Goal: Information Seeking & Learning: Learn about a topic

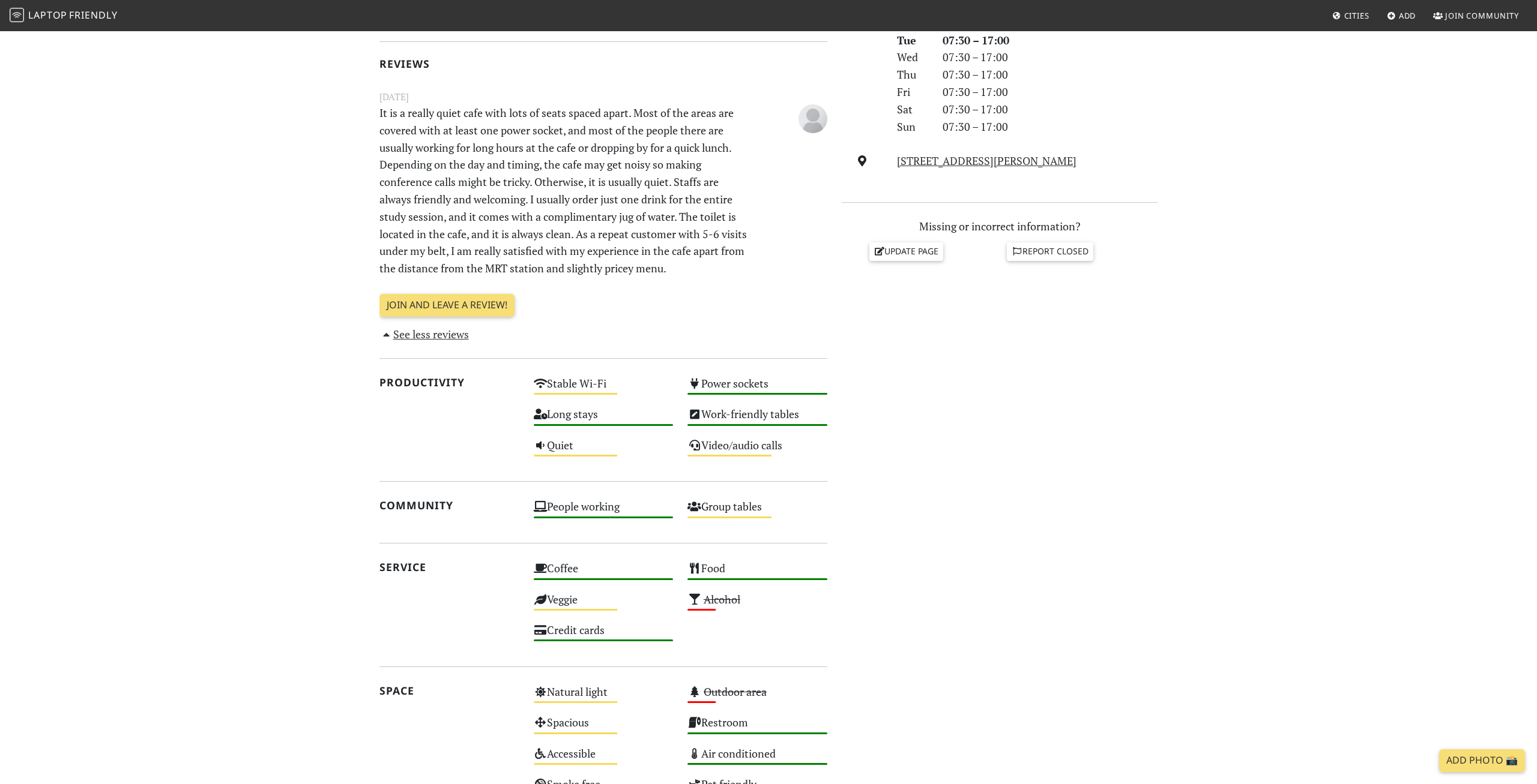
scroll to position [595, 0]
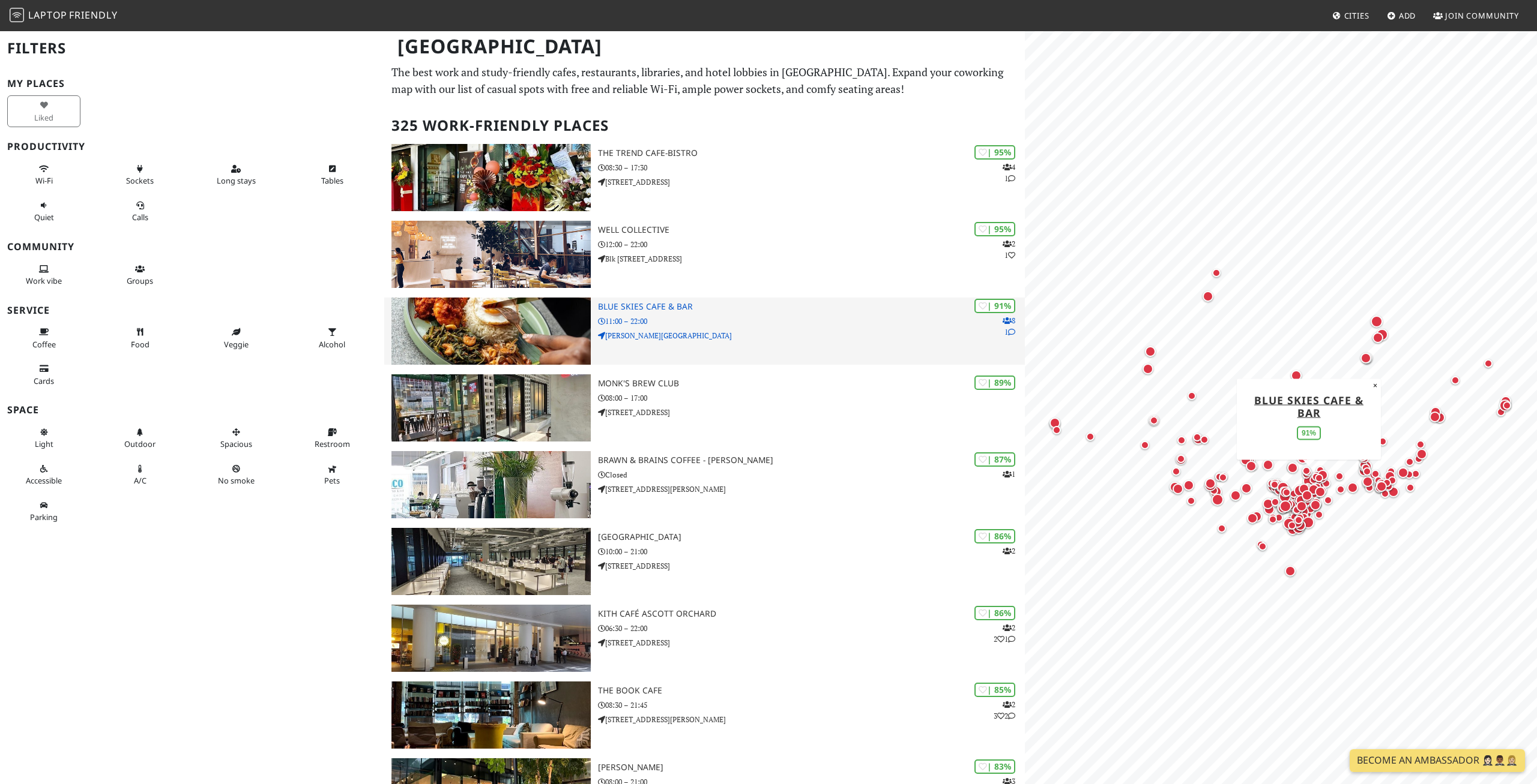
click at [731, 318] on p "11:00 – 22:00" at bounding box center [811, 321] width 427 height 11
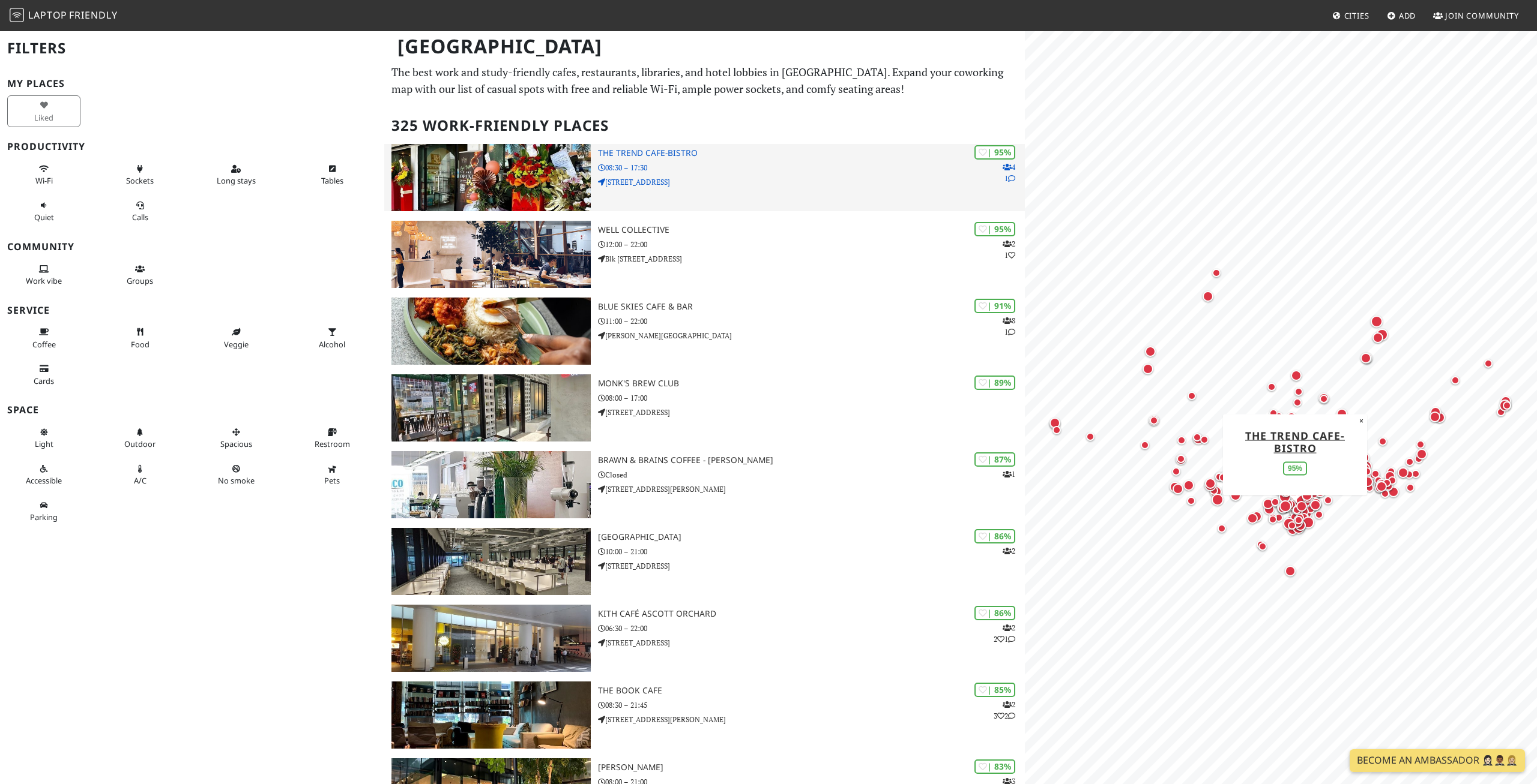
click at [855, 199] on div "| 95% 4 1 The Trend cafe-bistro 08:30 – 17:30 531 Upper Cross St" at bounding box center [811, 178] width 427 height 67
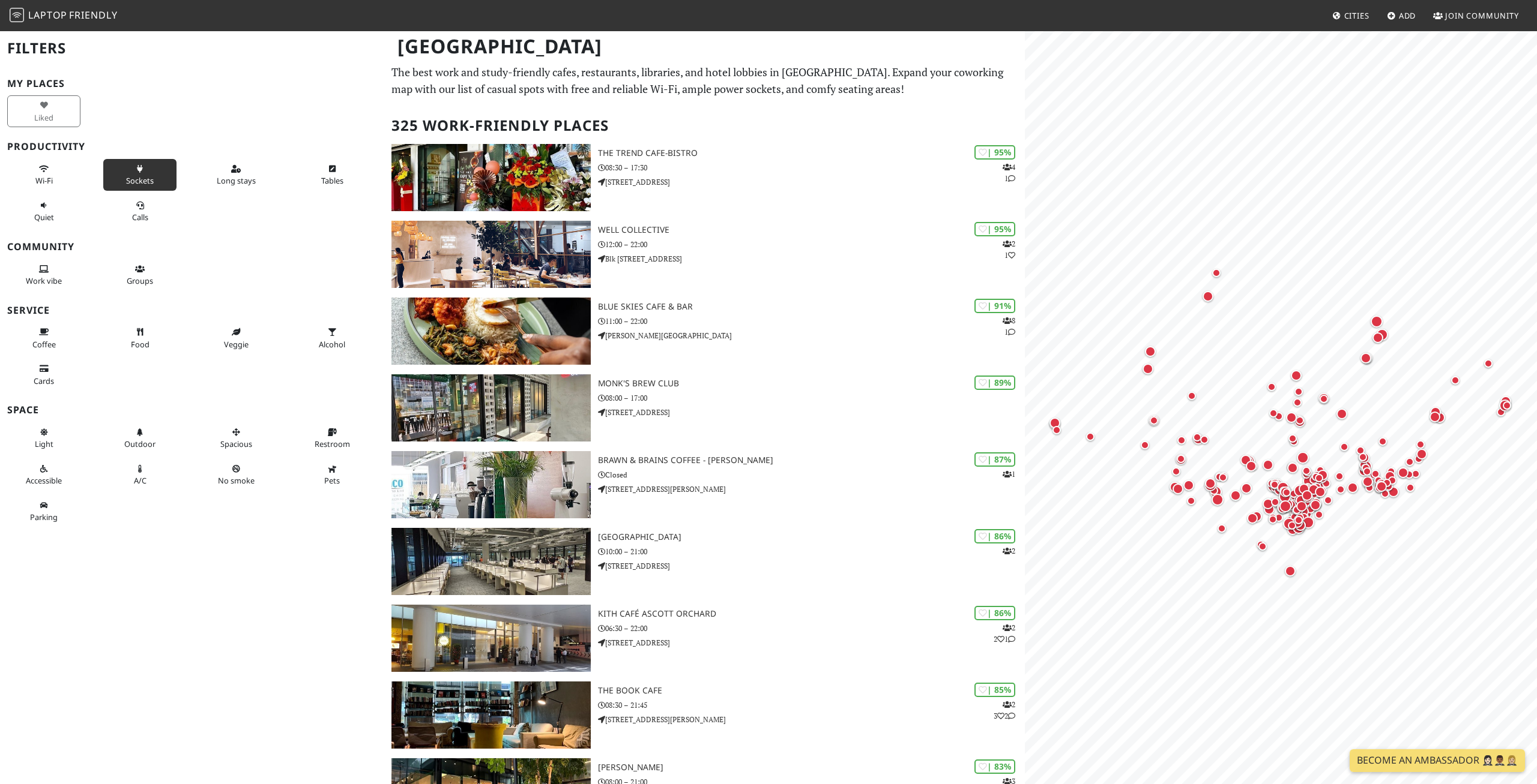
click at [169, 180] on button "Sockets" at bounding box center [140, 175] width 73 height 32
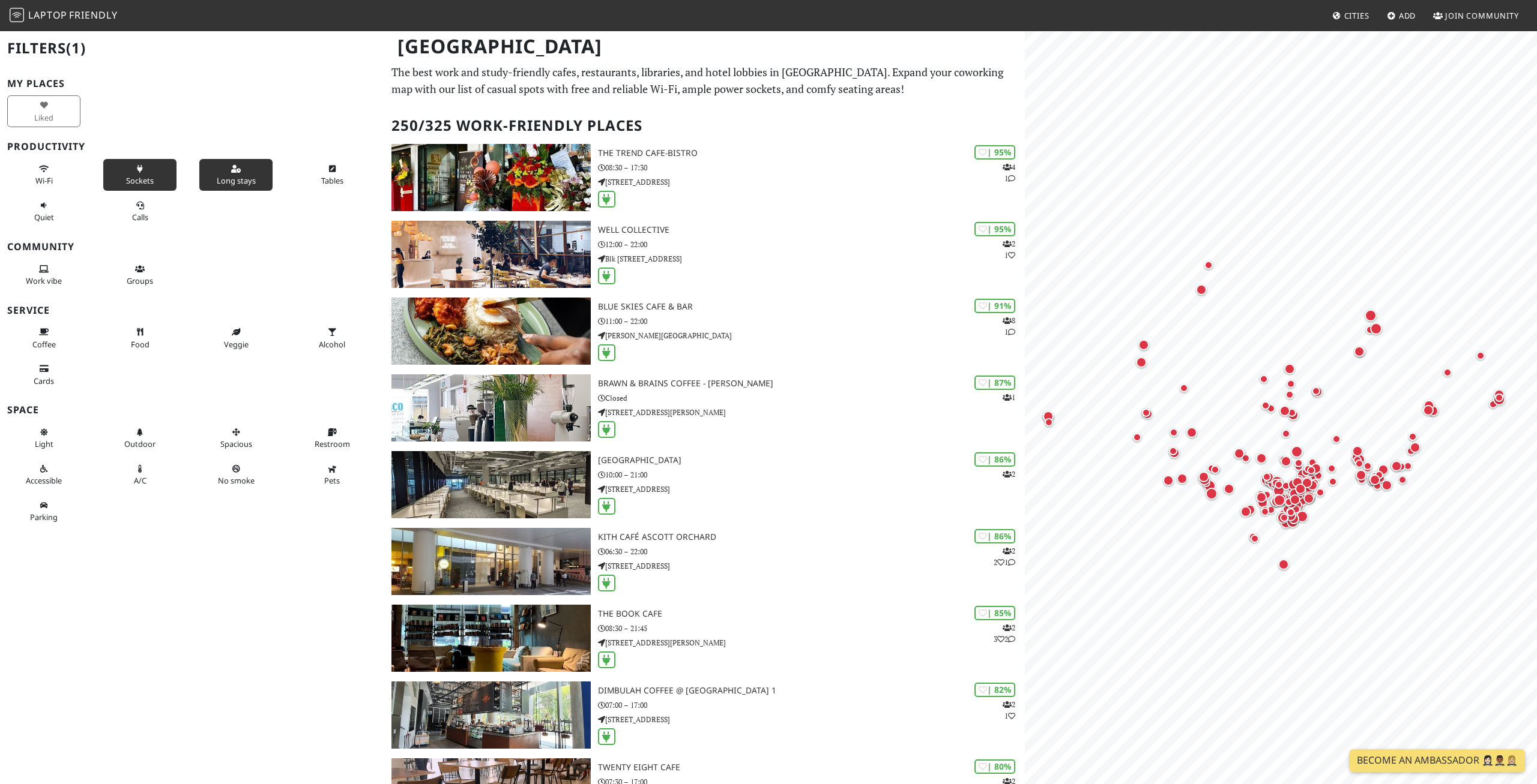
click at [226, 180] on span "Long stays" at bounding box center [236, 181] width 39 height 11
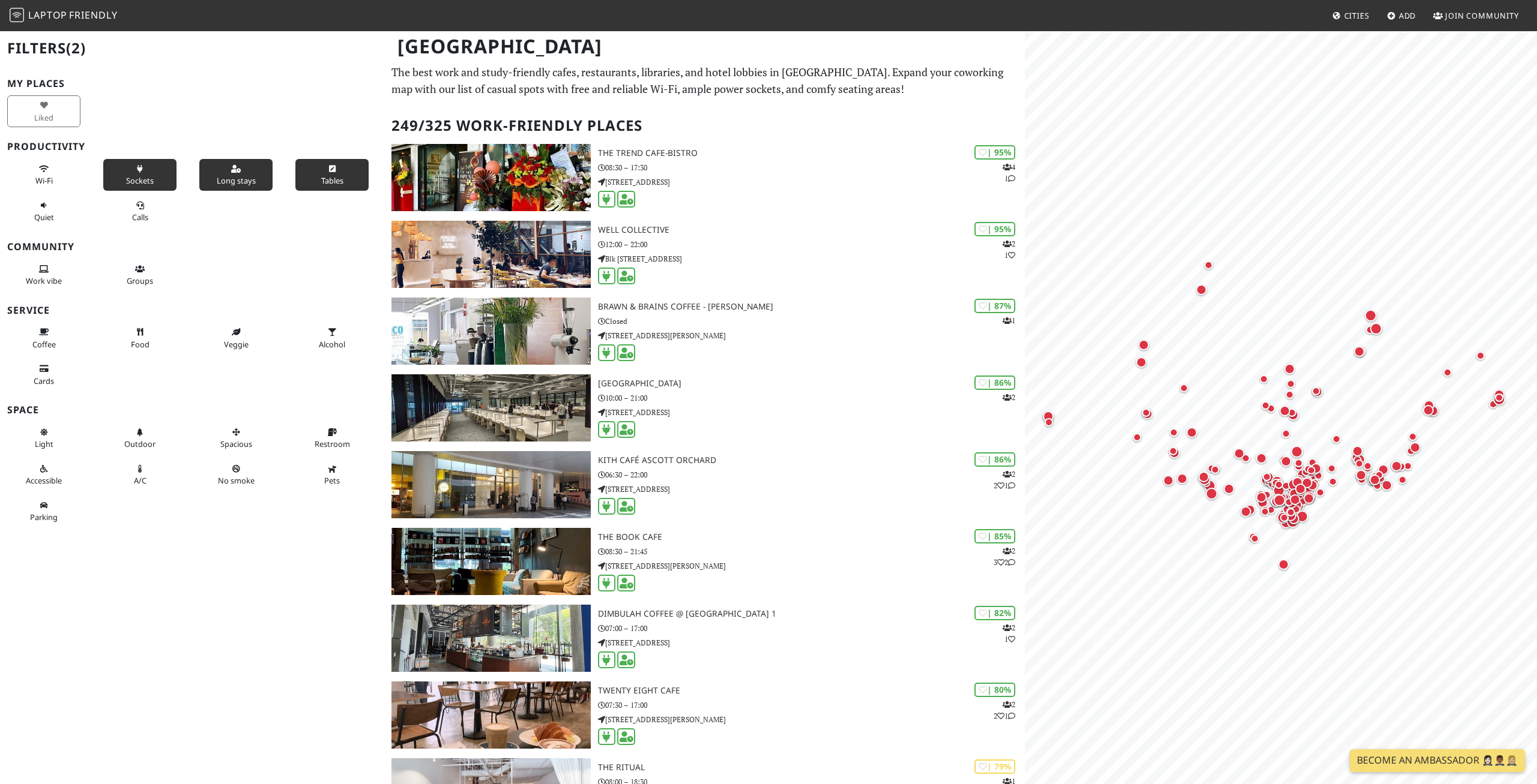
click at [341, 185] on span "Tables" at bounding box center [332, 181] width 23 height 11
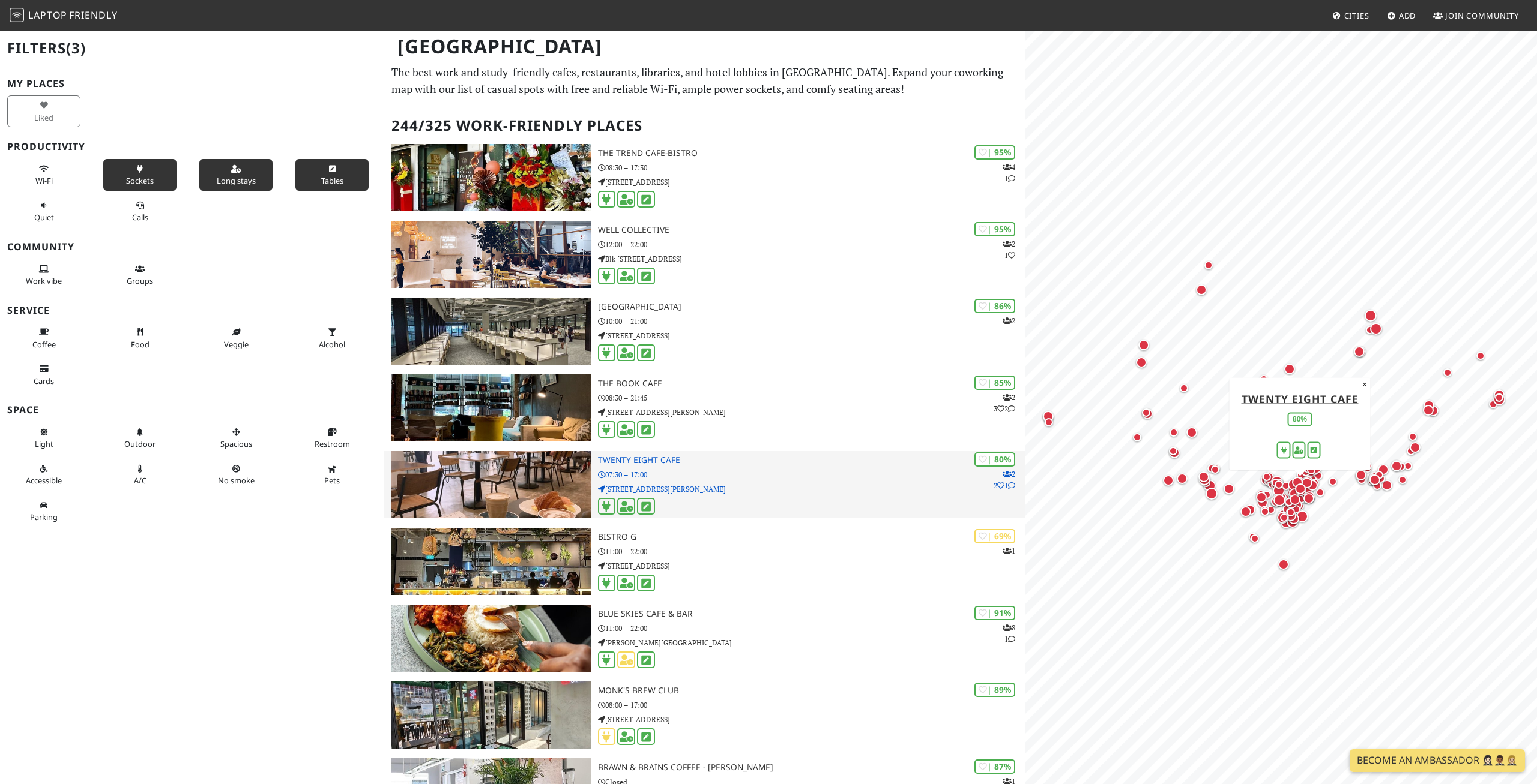
click at [463, 494] on img at bounding box center [490, 485] width 199 height 67
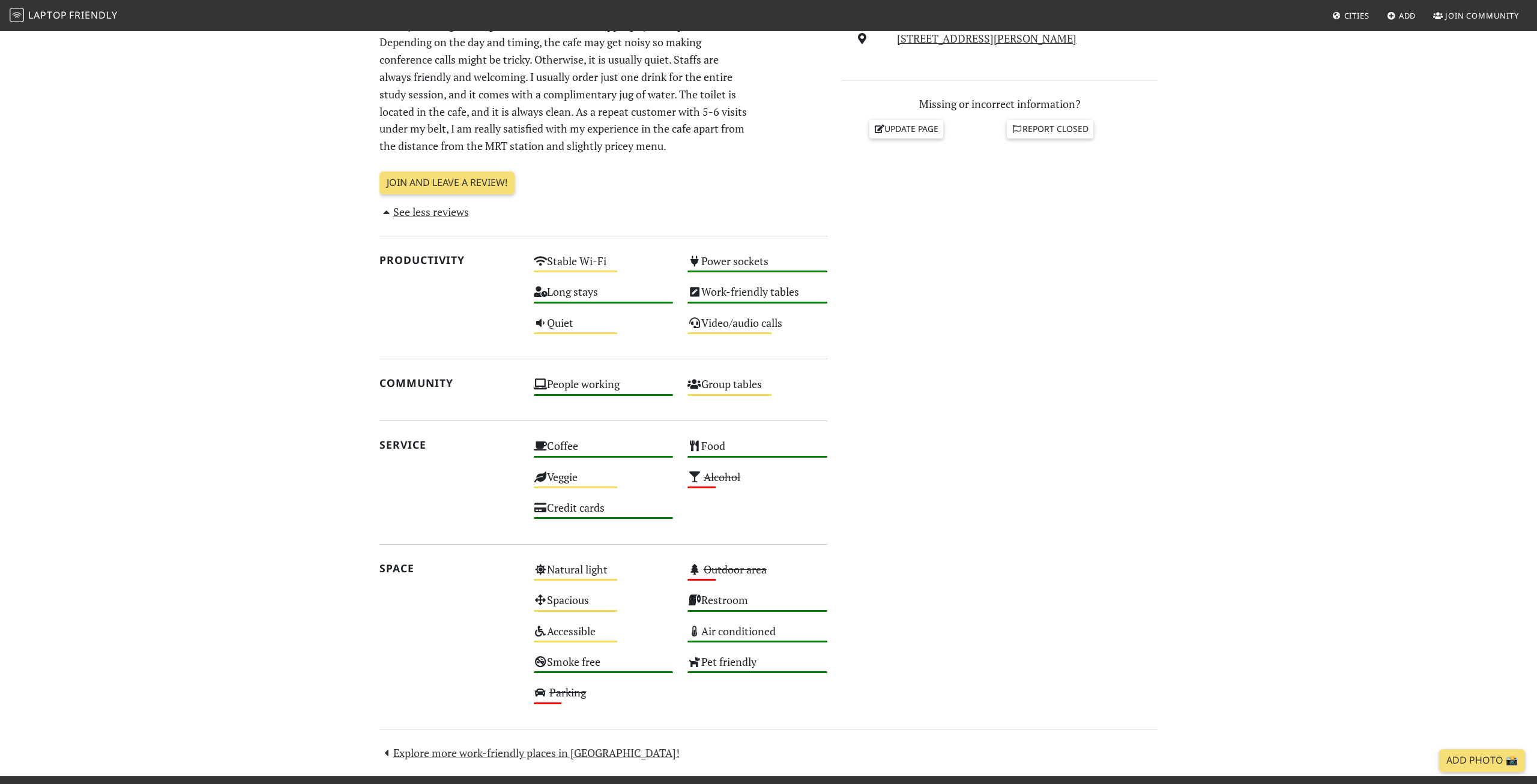
scroll to position [184, 0]
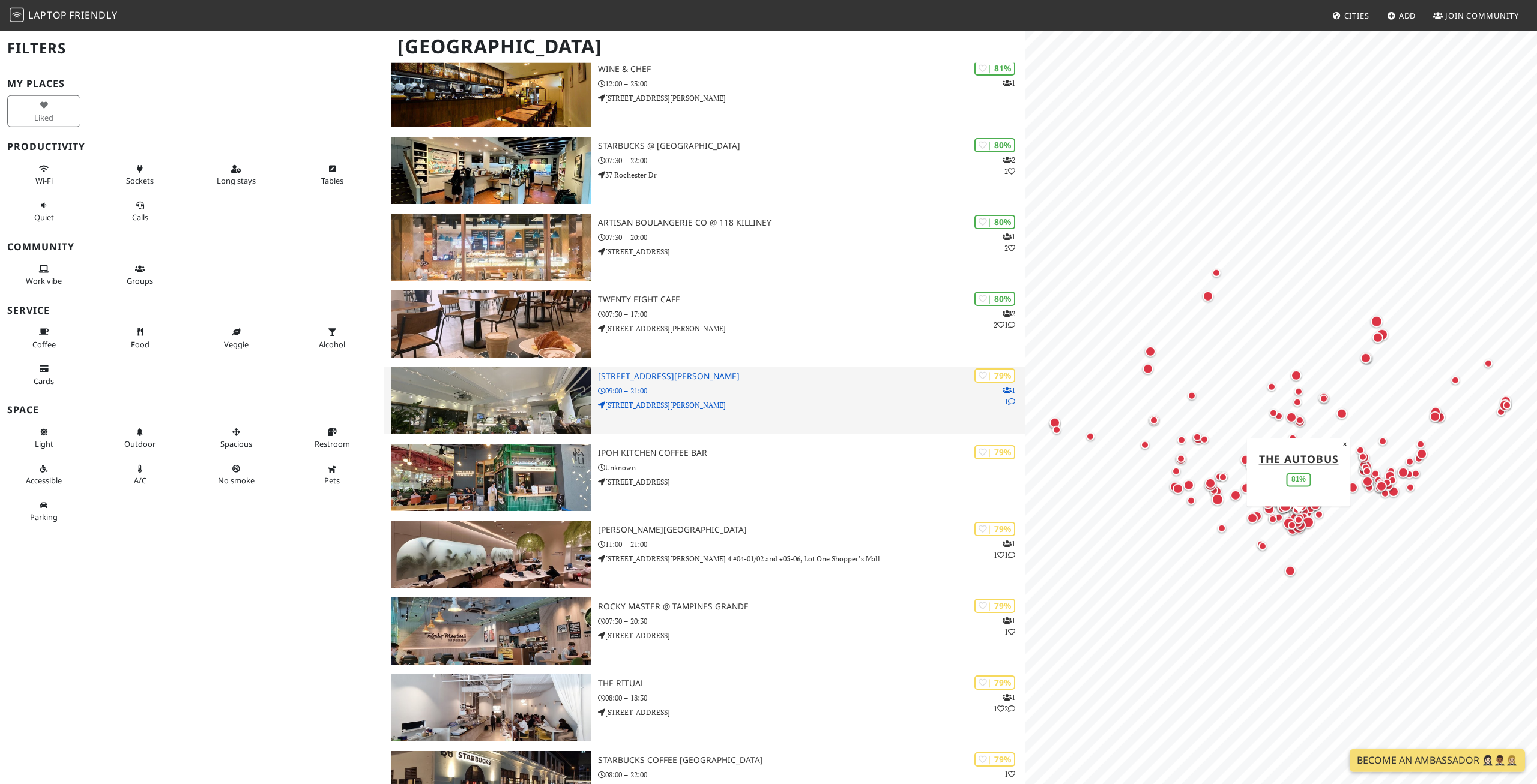
scroll to position [1469, 0]
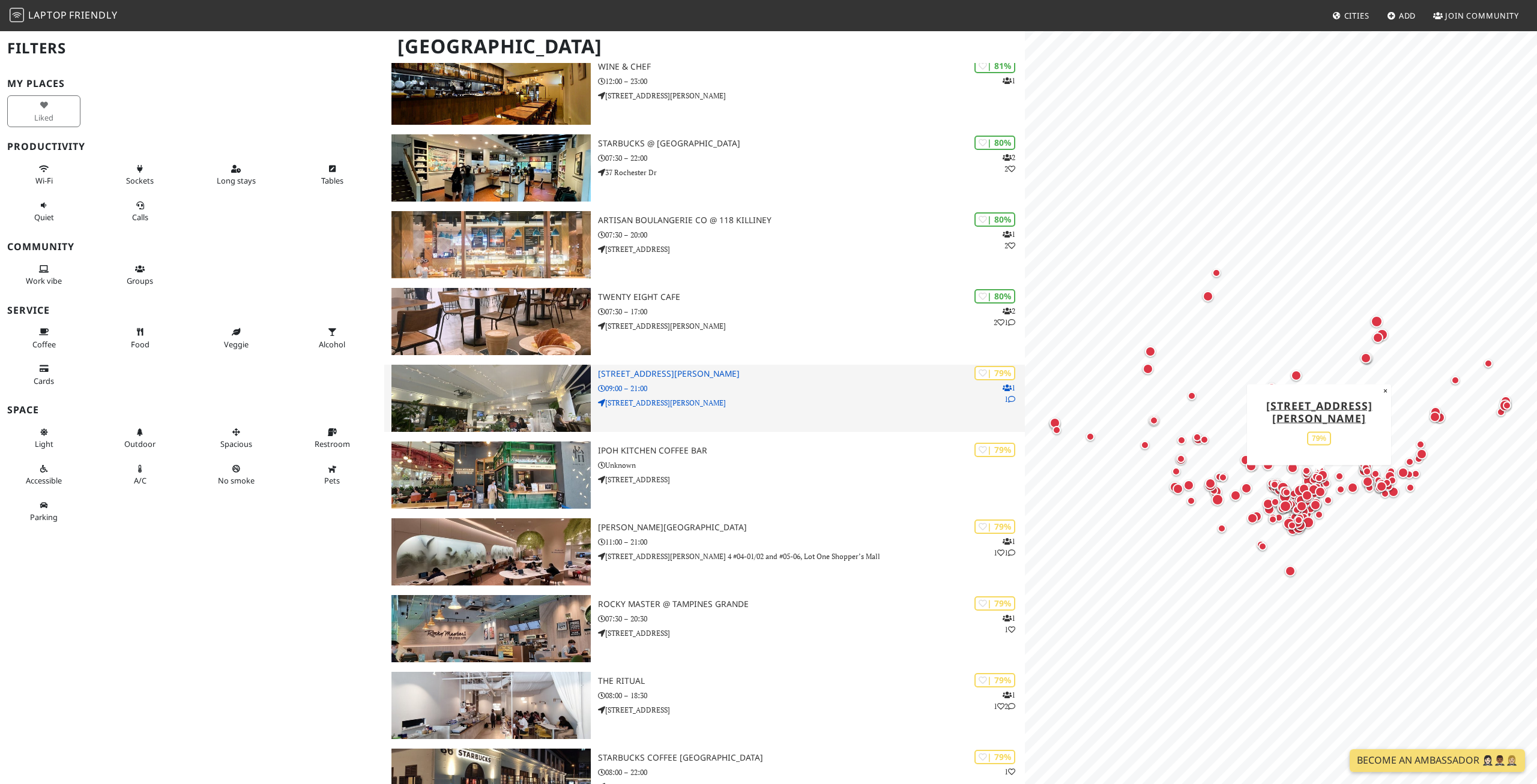
click at [779, 377] on h3 "[STREET_ADDRESS][PERSON_NAME]" at bounding box center [811, 374] width 427 height 10
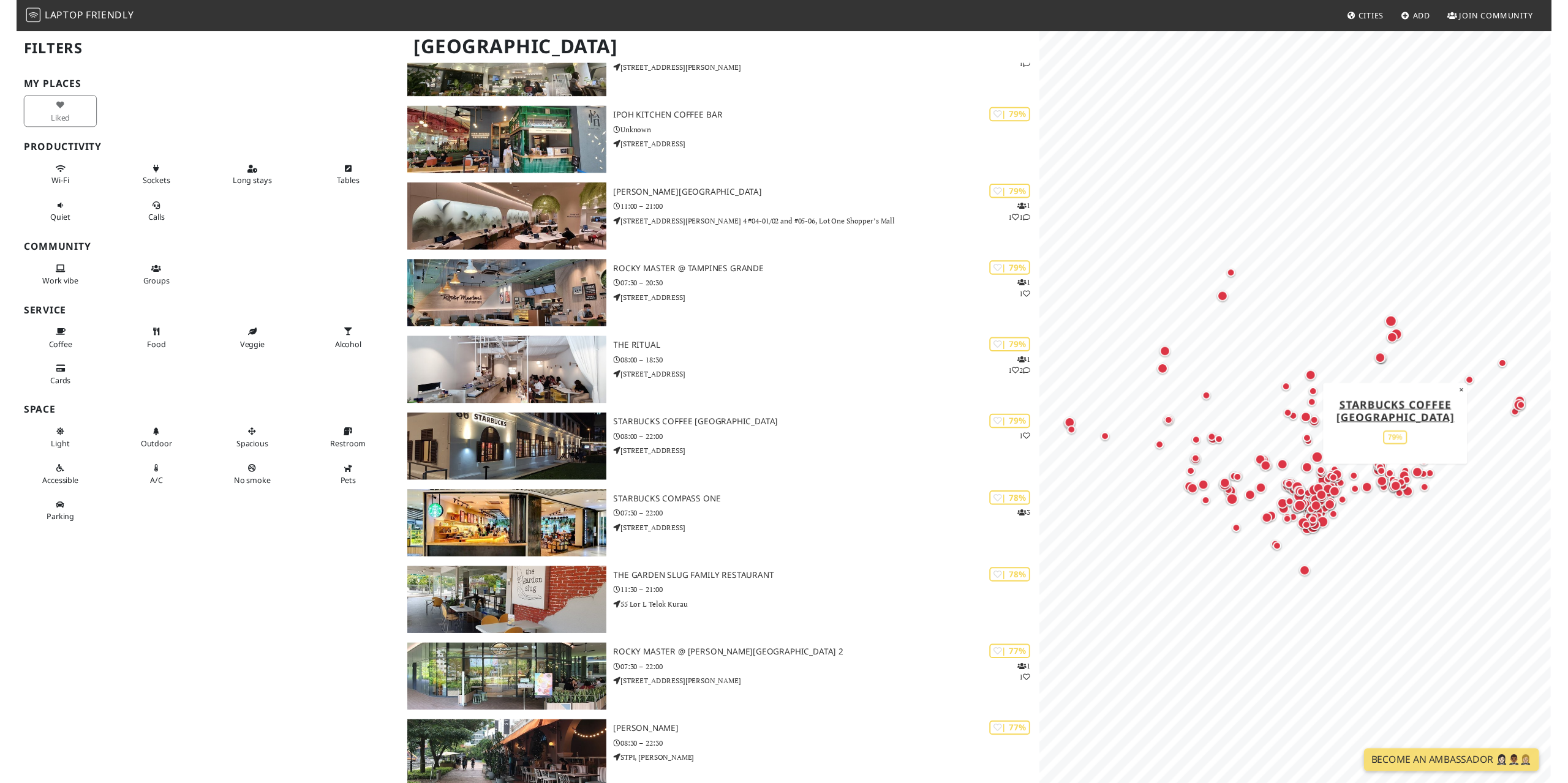
scroll to position [1936, 0]
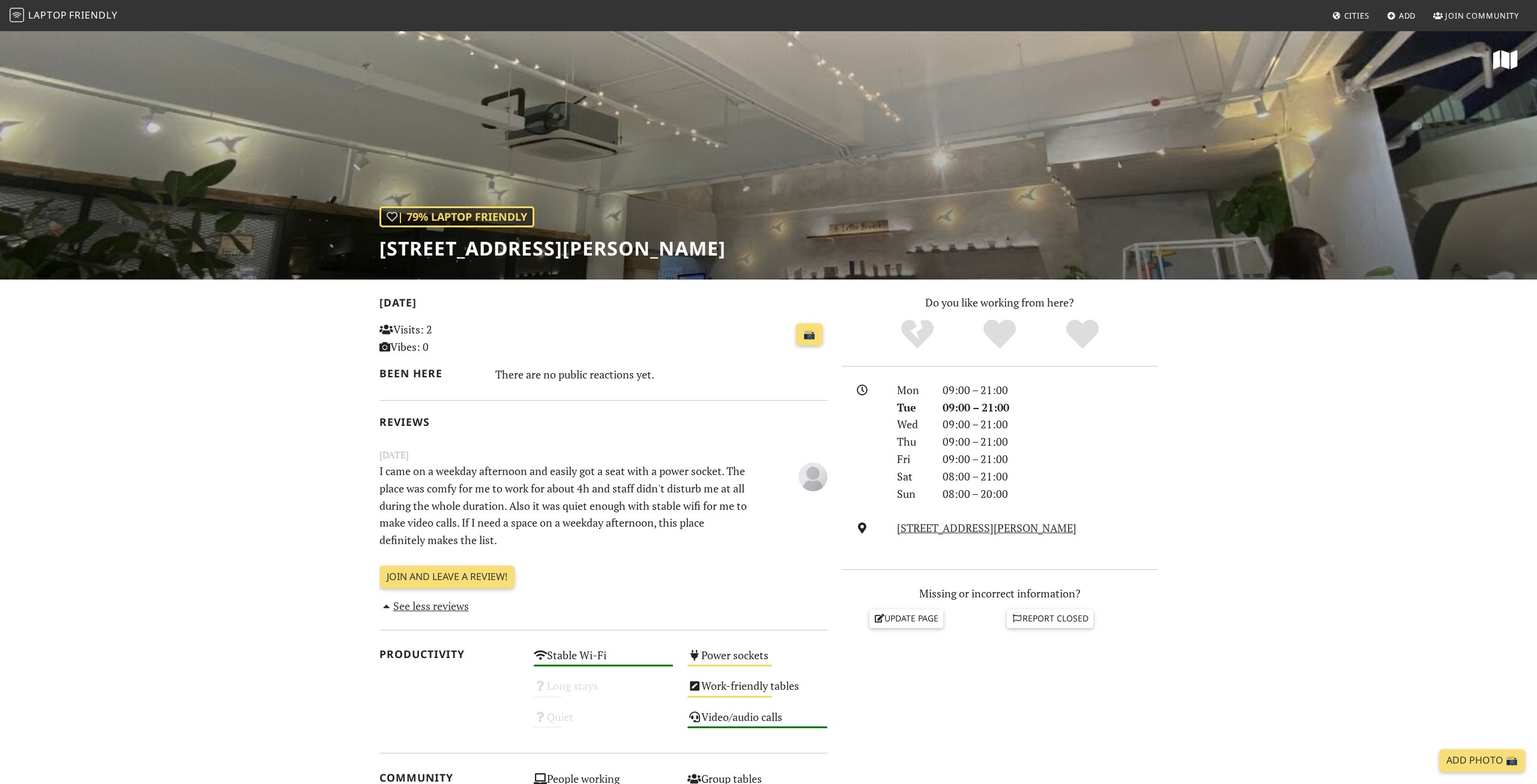
click at [57, 22] on span "Laptop" at bounding box center [48, 15] width 39 height 13
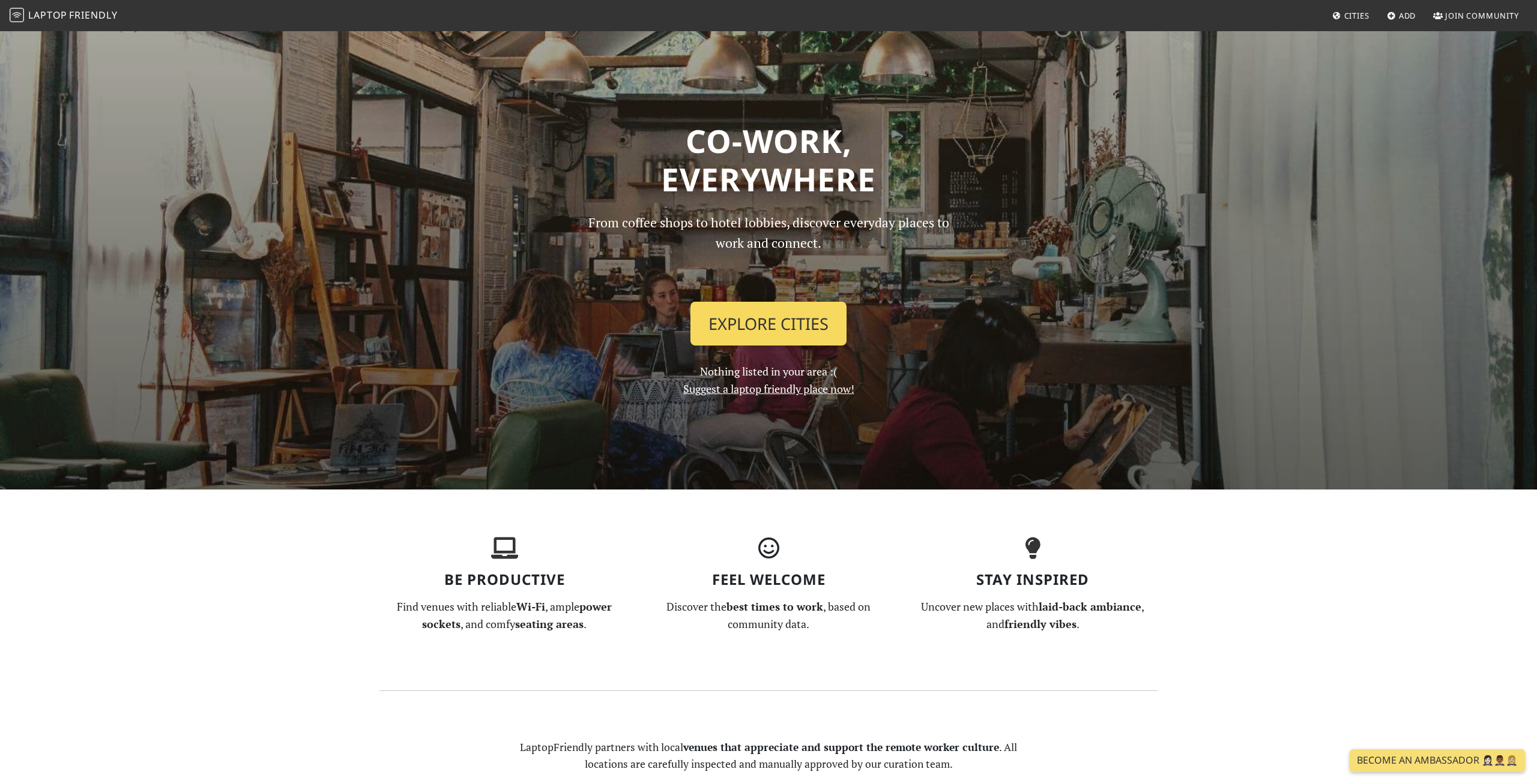
click at [753, 318] on link "Explore Cities" at bounding box center [768, 324] width 156 height 44
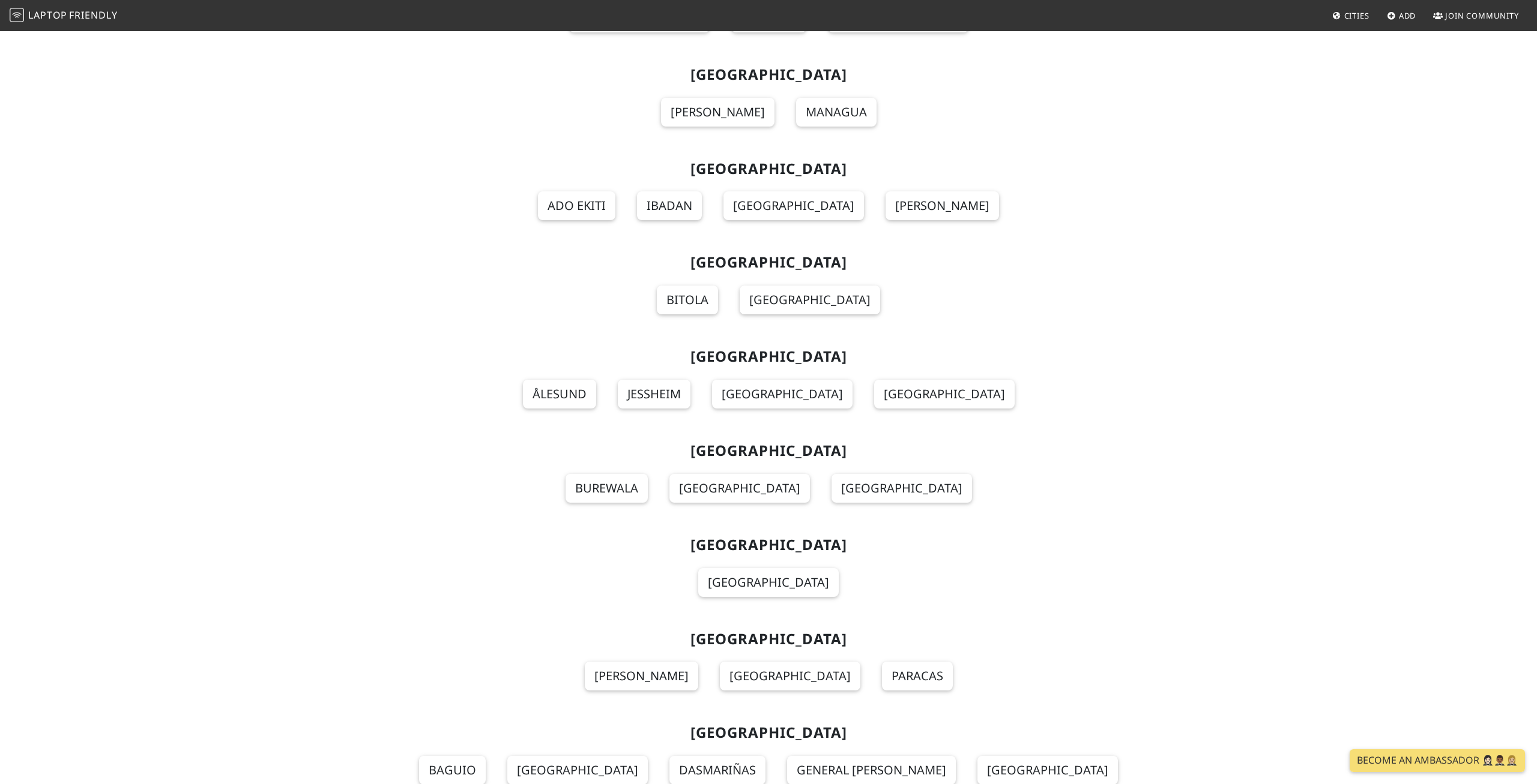
scroll to position [10098, 0]
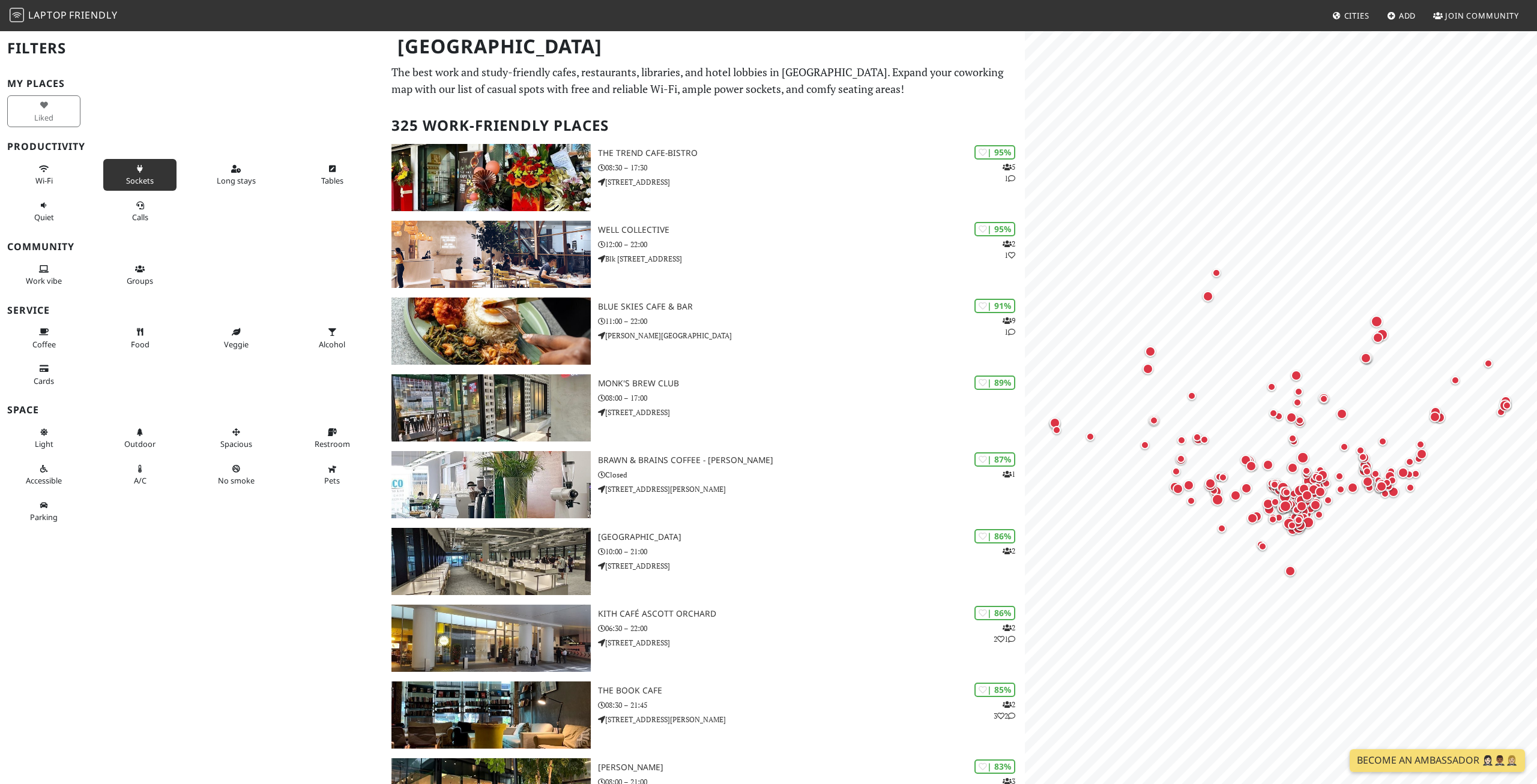
click at [124, 177] on button "Sockets" at bounding box center [140, 175] width 73 height 32
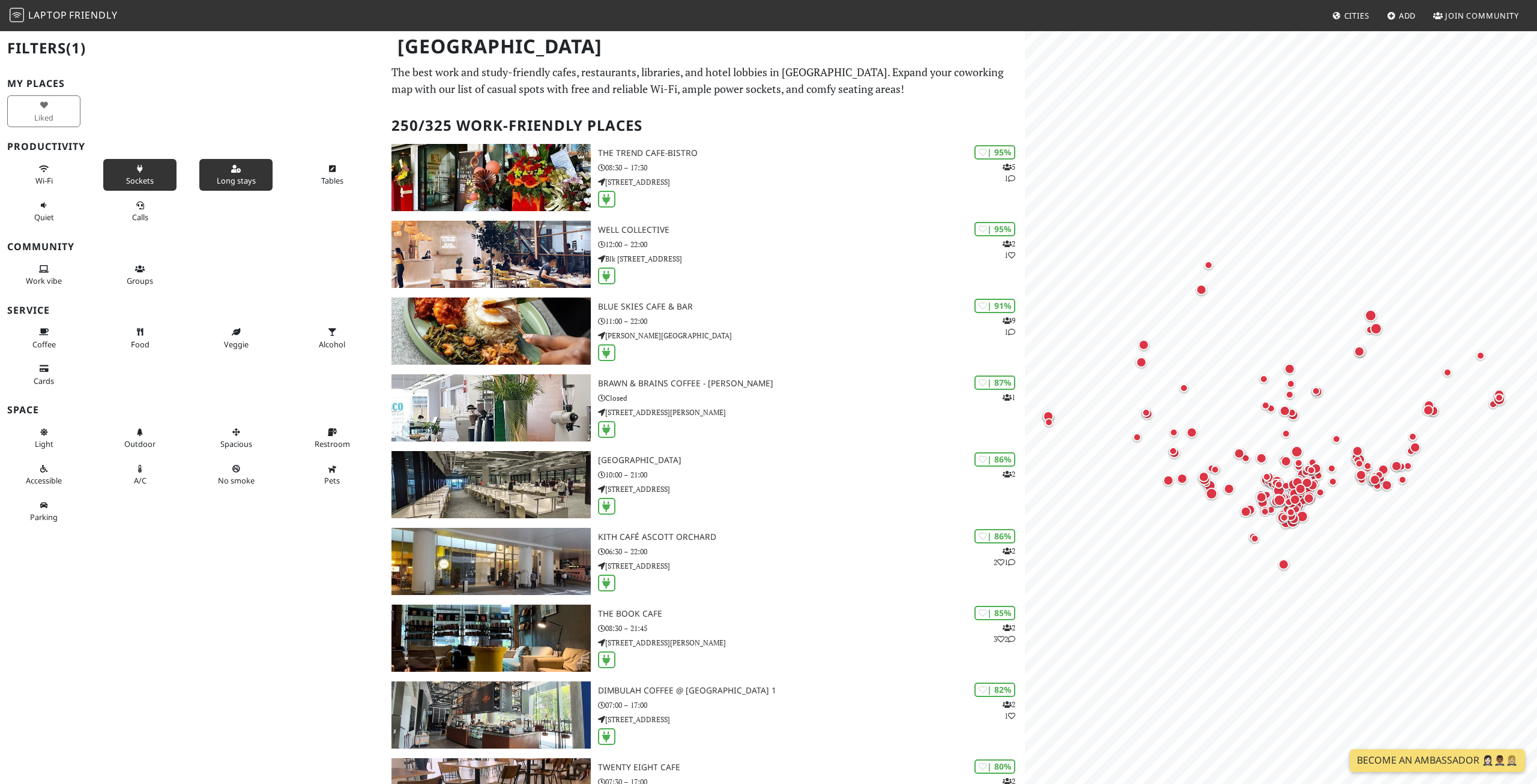
click at [234, 171] on icon at bounding box center [236, 169] width 10 height 8
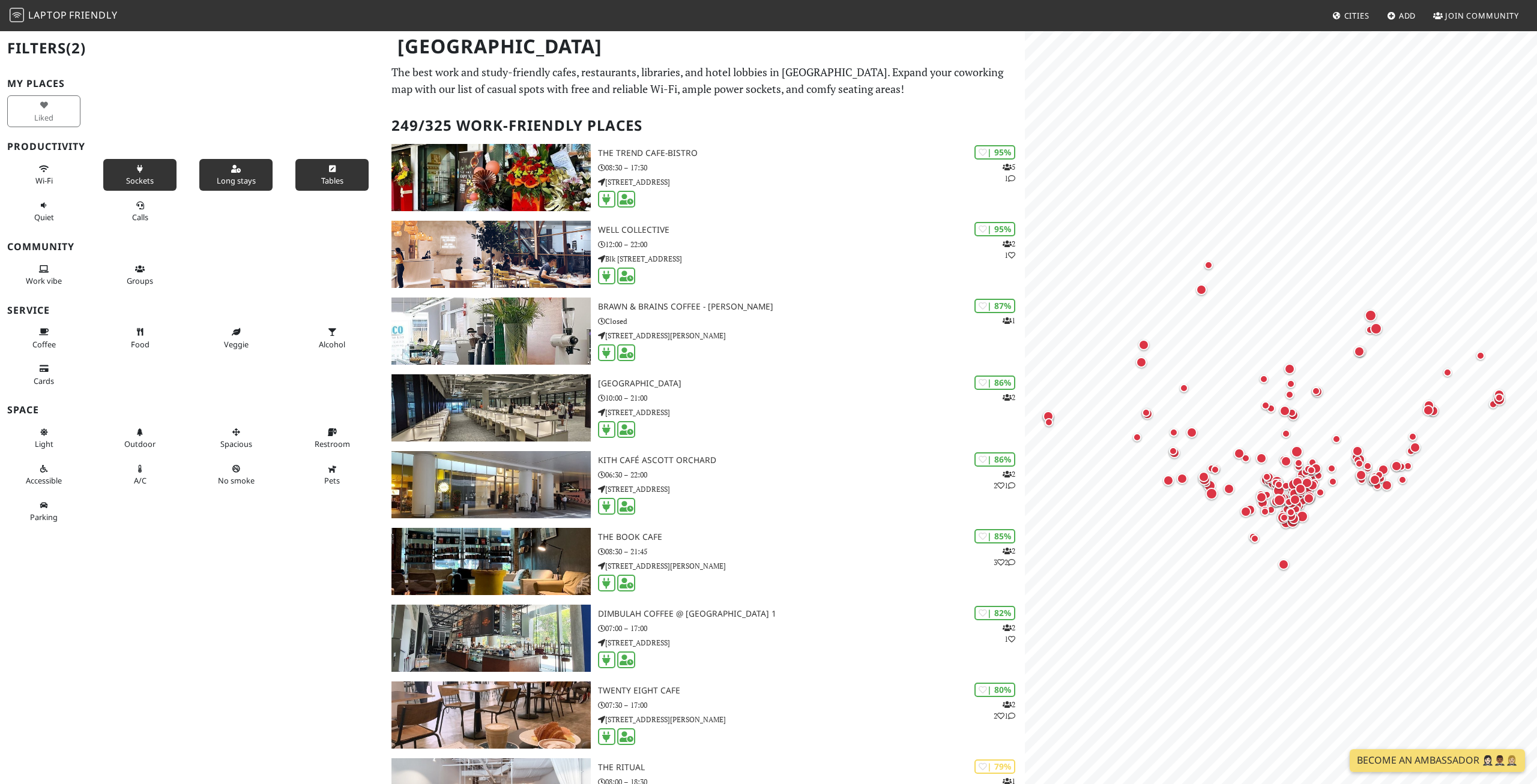
click at [344, 167] on button "Tables" at bounding box center [332, 175] width 73 height 32
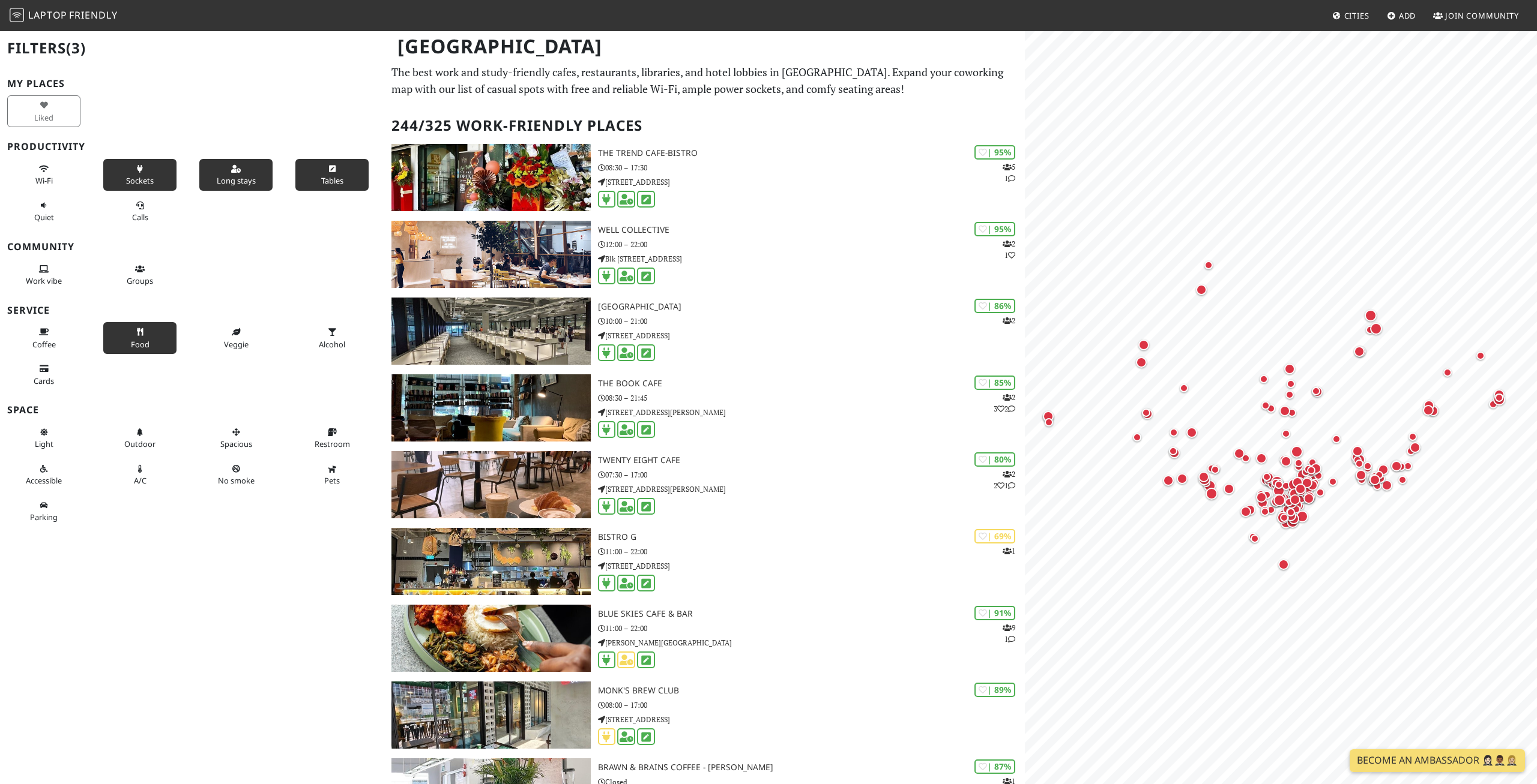
click at [163, 343] on button "Food" at bounding box center [140, 338] width 73 height 32
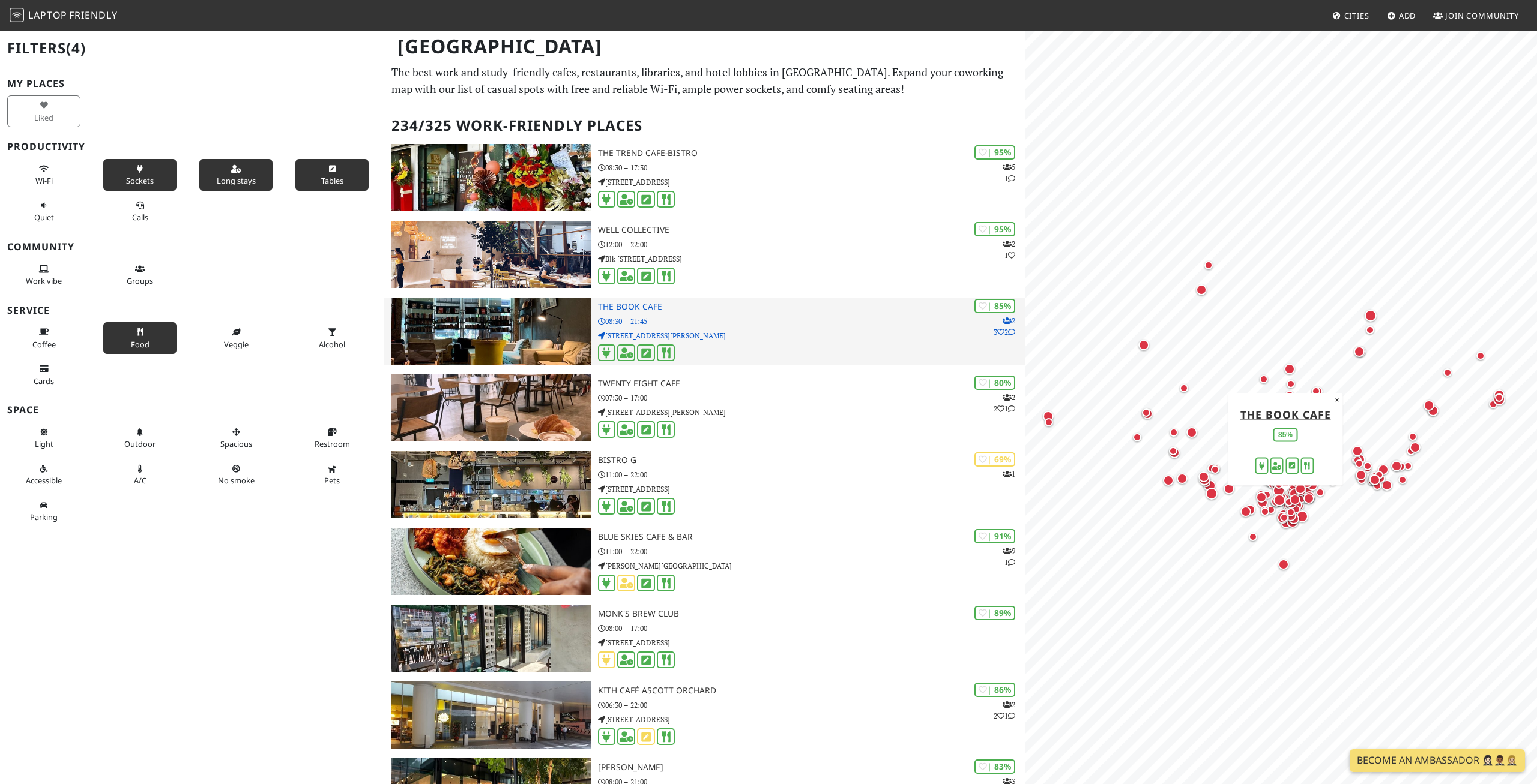
click at [669, 317] on p "08:30 – 21:45" at bounding box center [811, 321] width 427 height 11
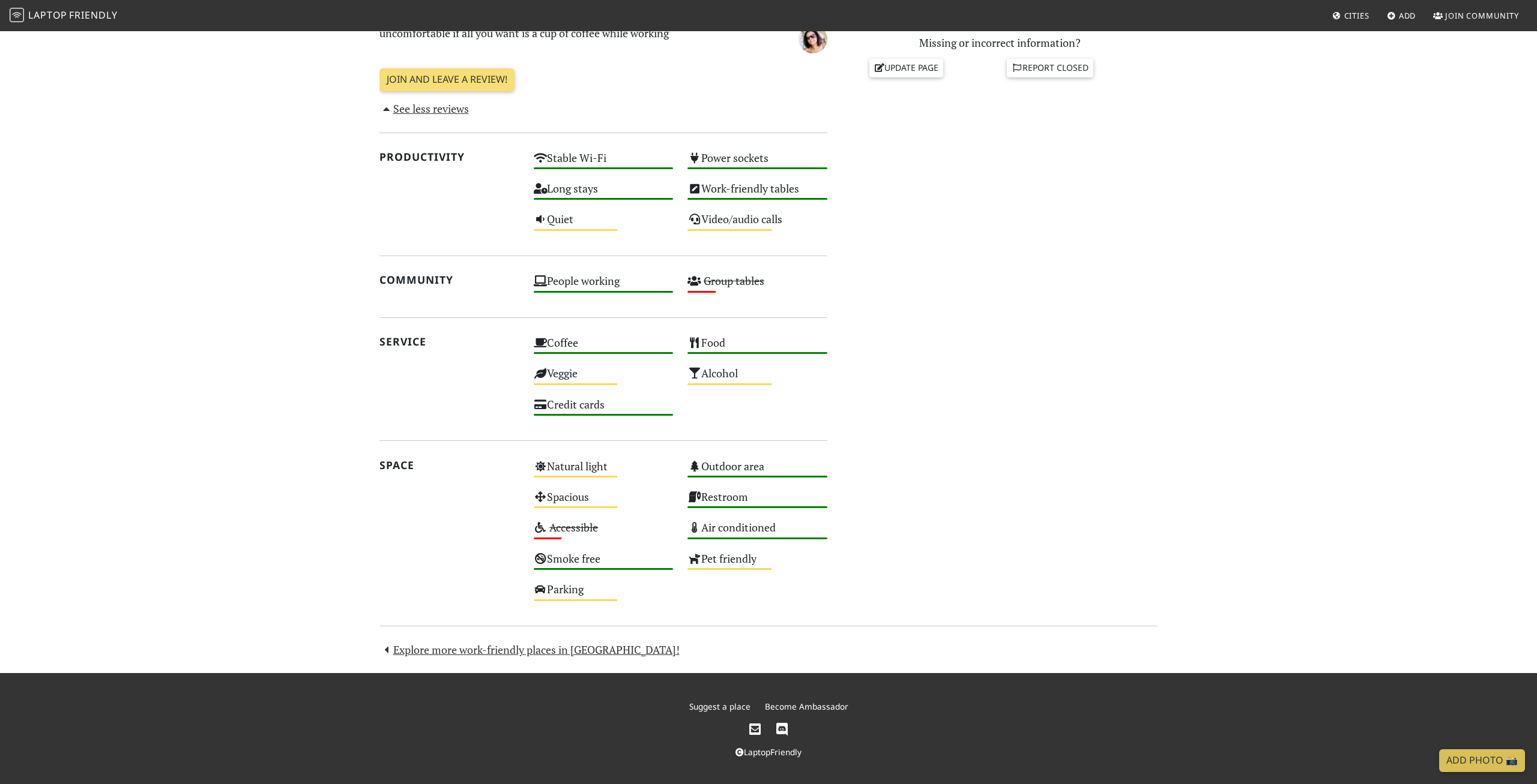
scroll to position [553, 0]
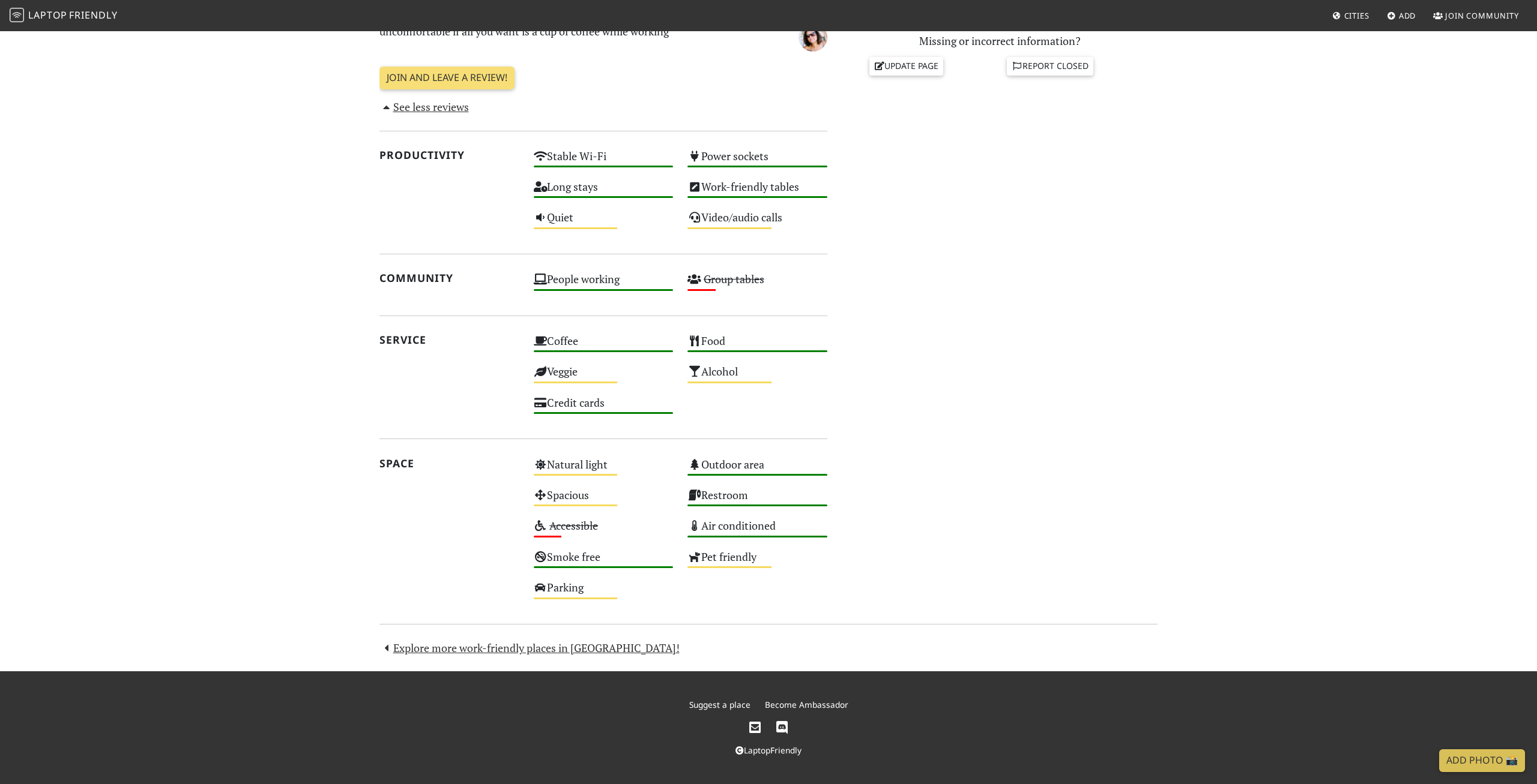
drag, startPoint x: 398, startPoint y: 558, endPoint x: 408, endPoint y: 551, distance: 12.2
click at [398, 558] on div "Space" at bounding box center [449, 531] width 154 height 154
click at [255, 486] on section "[DATE] Visits: 3 Vibes: 0 📸 Been here Reviews [DATE] Perfect for working alone,…" at bounding box center [768, 198] width 1537 height 944
